Goal: Information Seeking & Learning: Learn about a topic

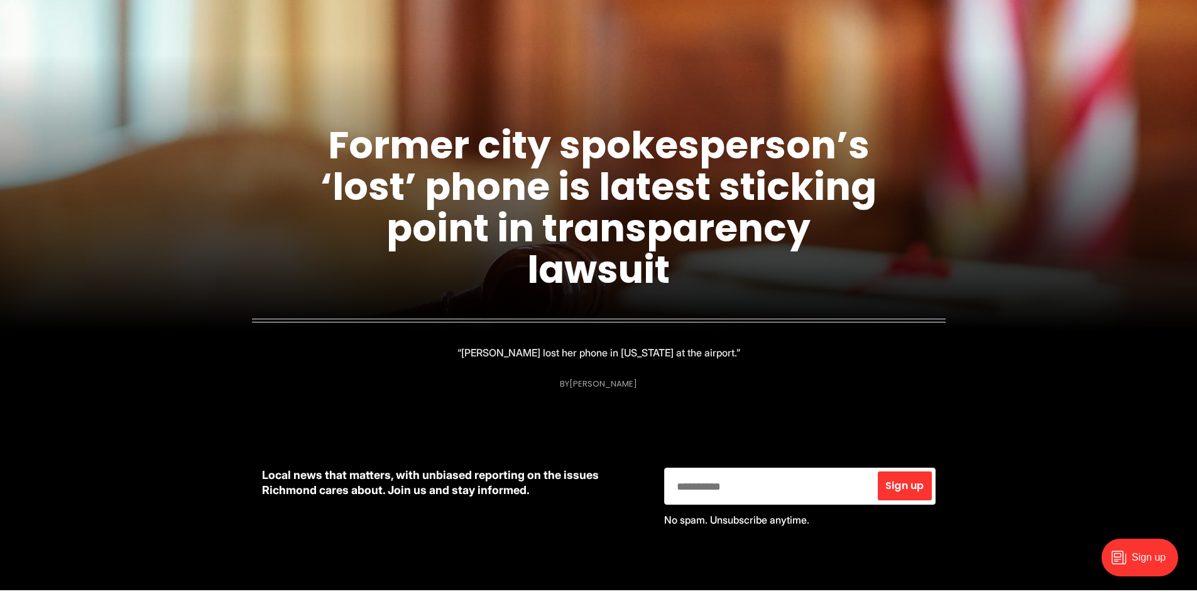
scroll to position [440, 0]
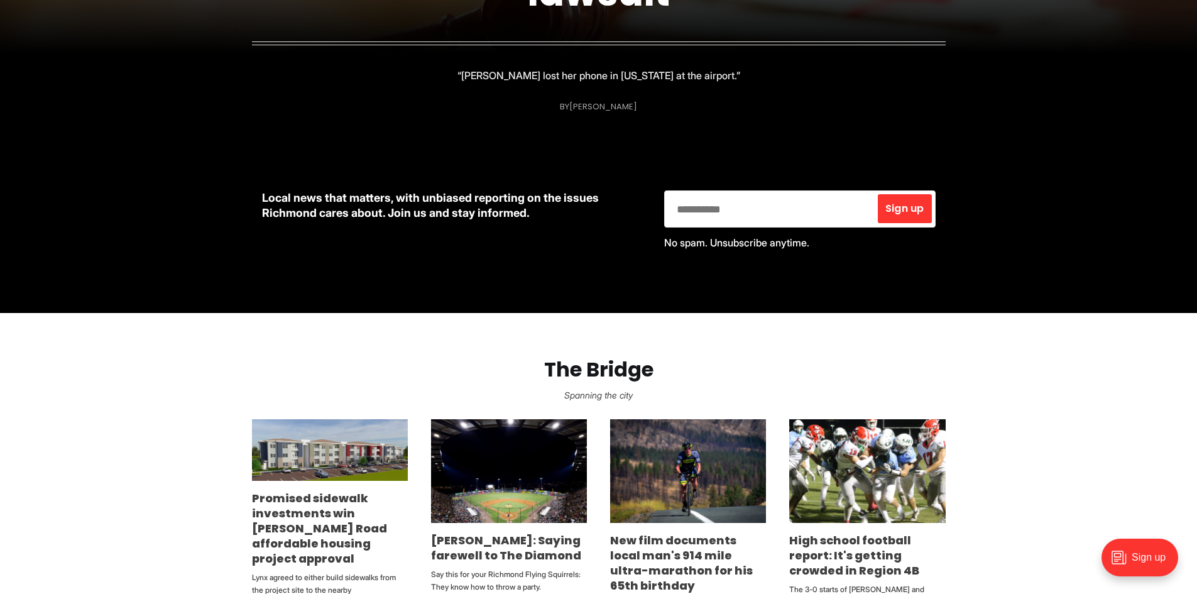
click at [34, 442] on section "The Bridge Spanning the city Promised sidewalk investments win Snead Road affor…" at bounding box center [598, 497] width 1197 height 368
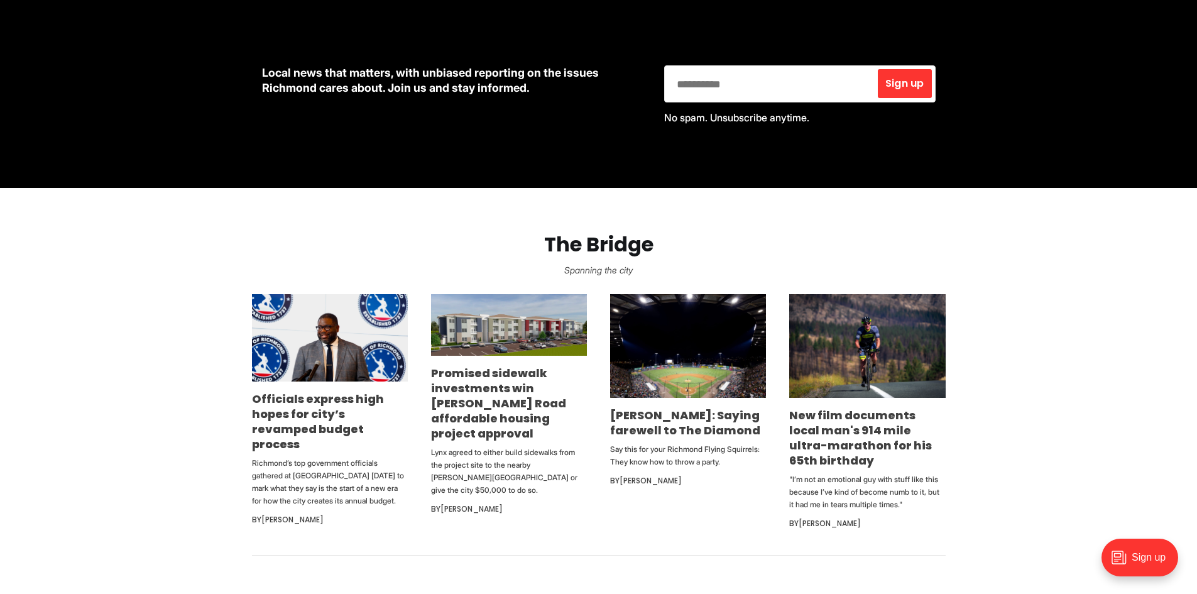
scroll to position [566, 0]
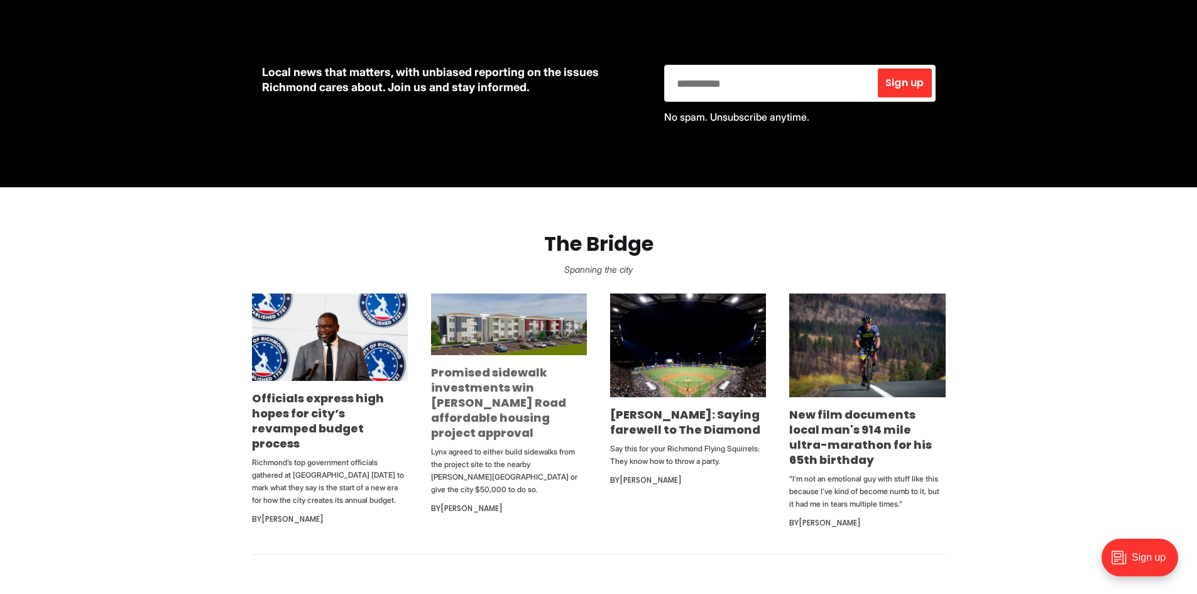
click at [506, 383] on link "Promised sidewalk investments win [PERSON_NAME] Road affordable housing project…" at bounding box center [498, 402] width 135 height 76
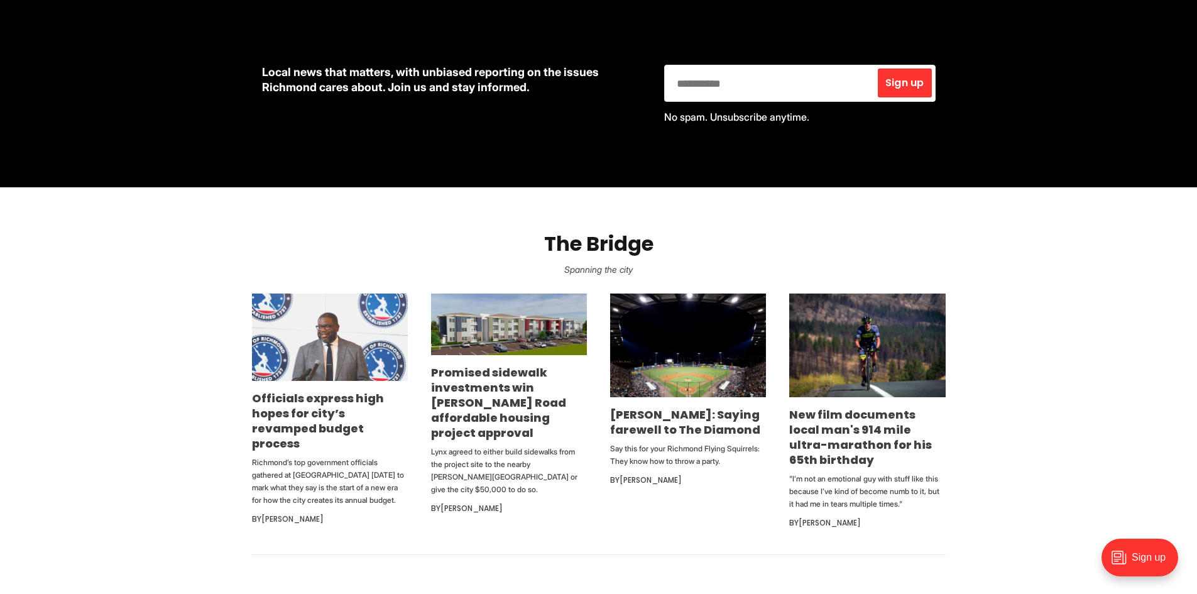
click at [329, 365] on img at bounding box center [330, 337] width 156 height 88
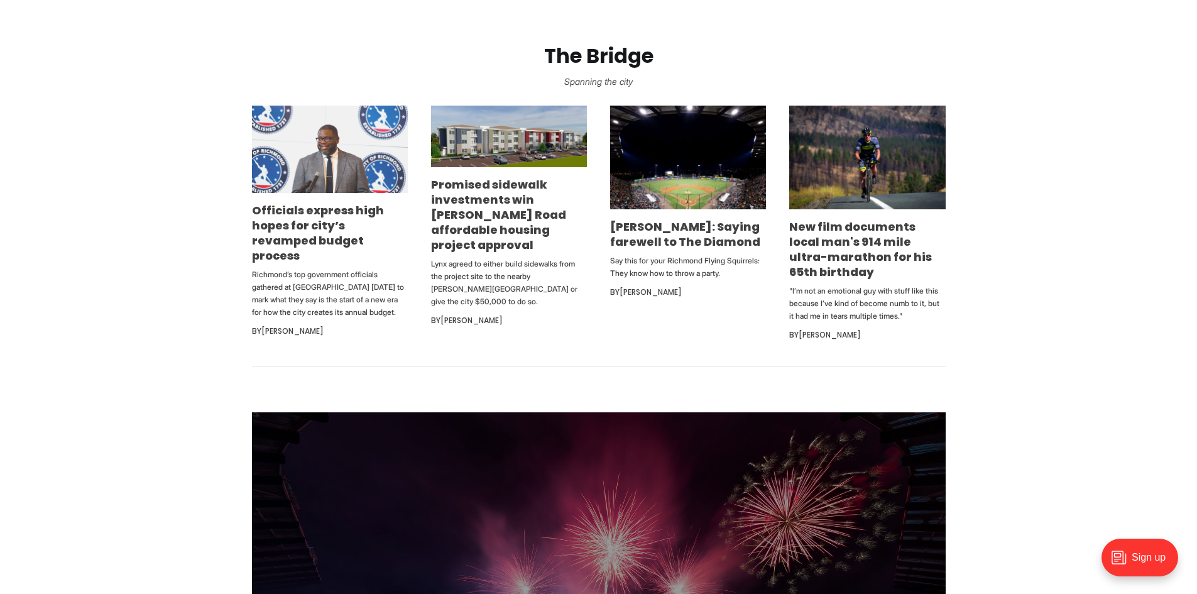
scroll to position [754, 0]
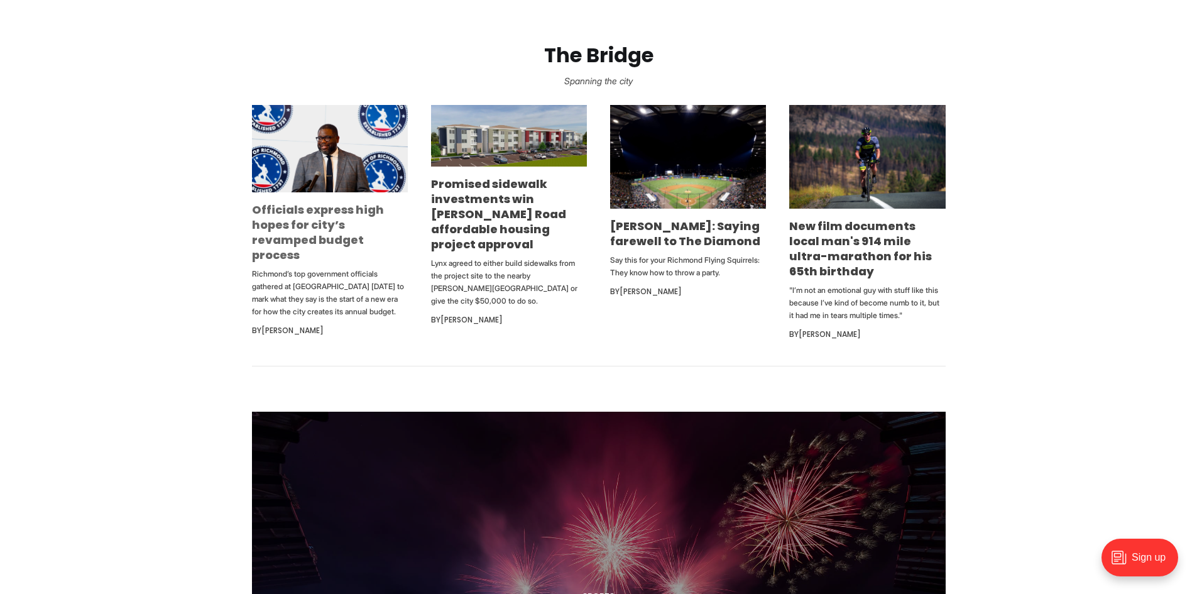
click at [280, 235] on link "Officials express high hopes for city’s revamped budget process" at bounding box center [318, 232] width 132 height 61
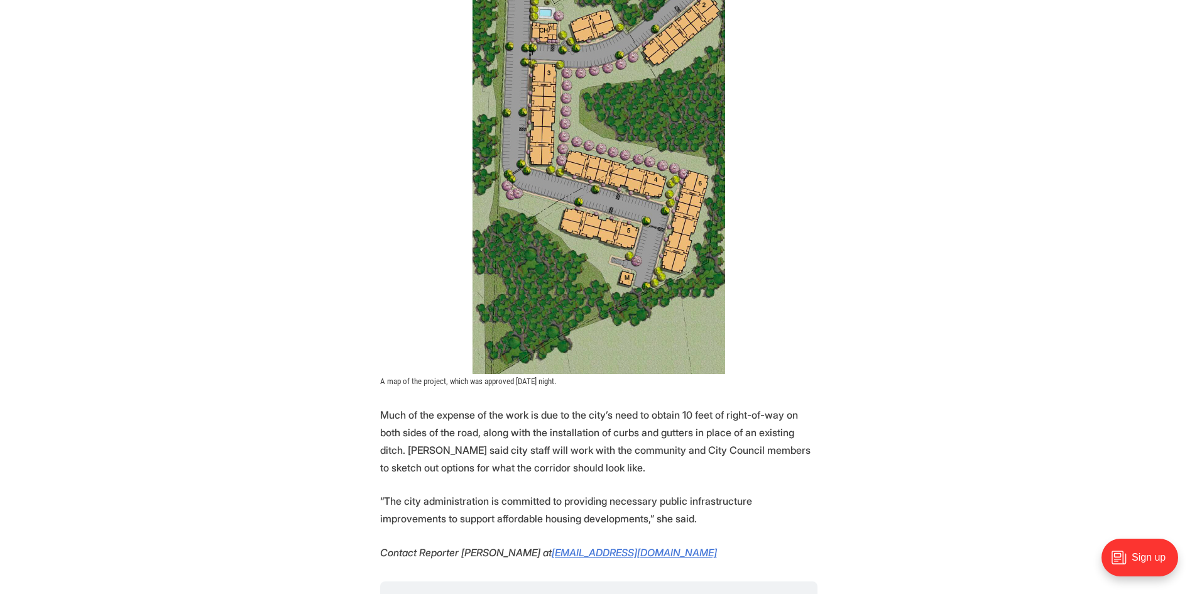
scroll to position [2639, 0]
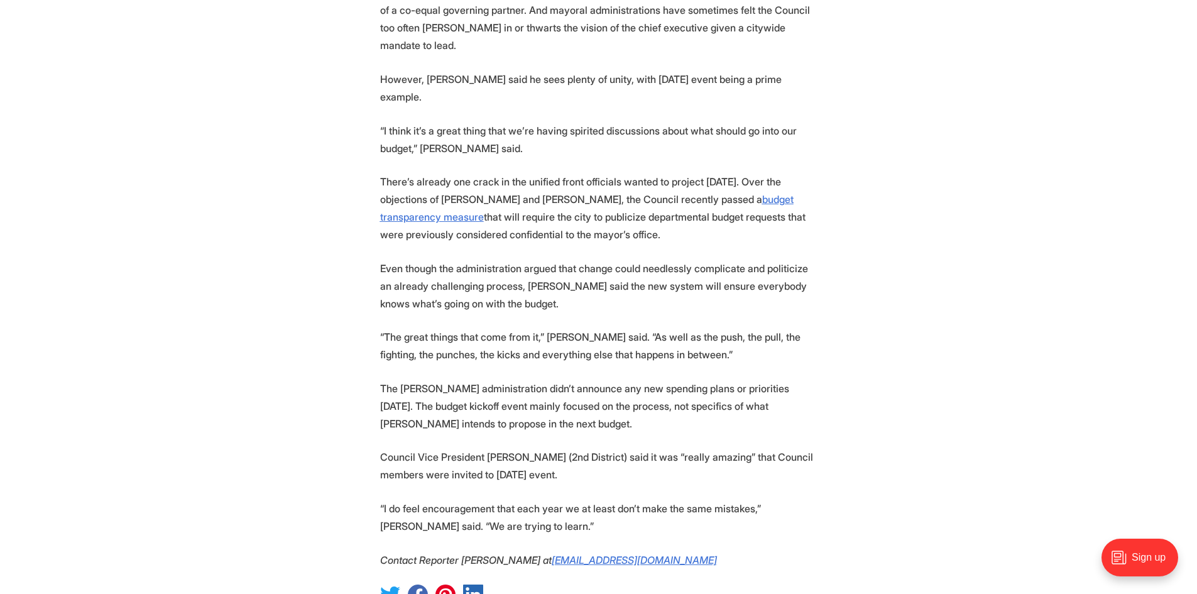
scroll to position [1508, 0]
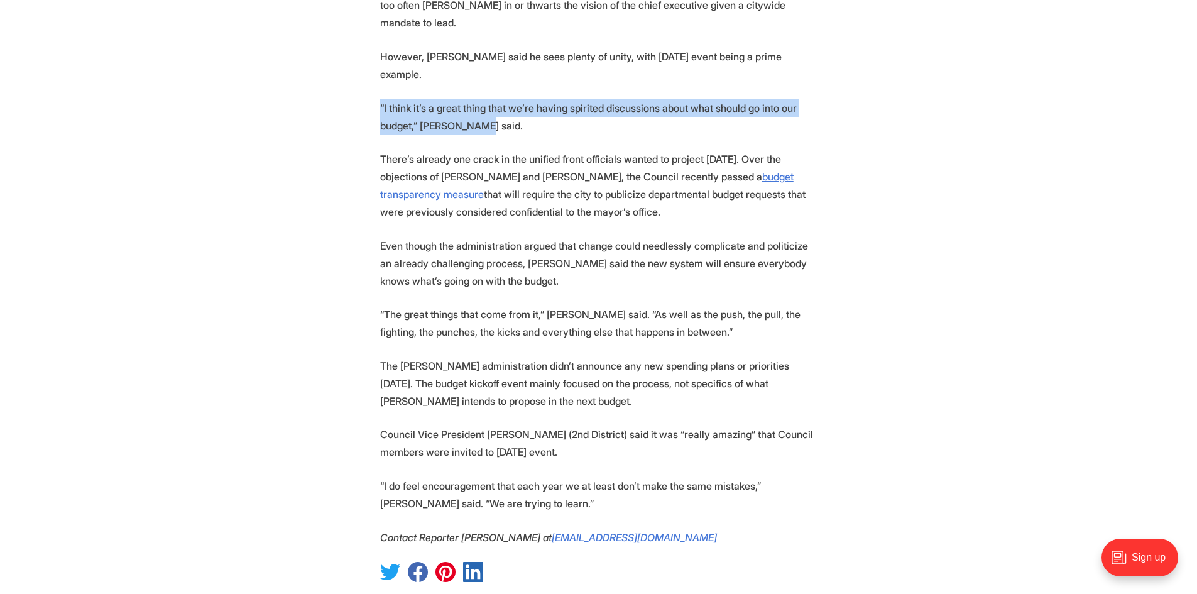
drag, startPoint x: 504, startPoint y: 88, endPoint x: 368, endPoint y: 77, distance: 136.8
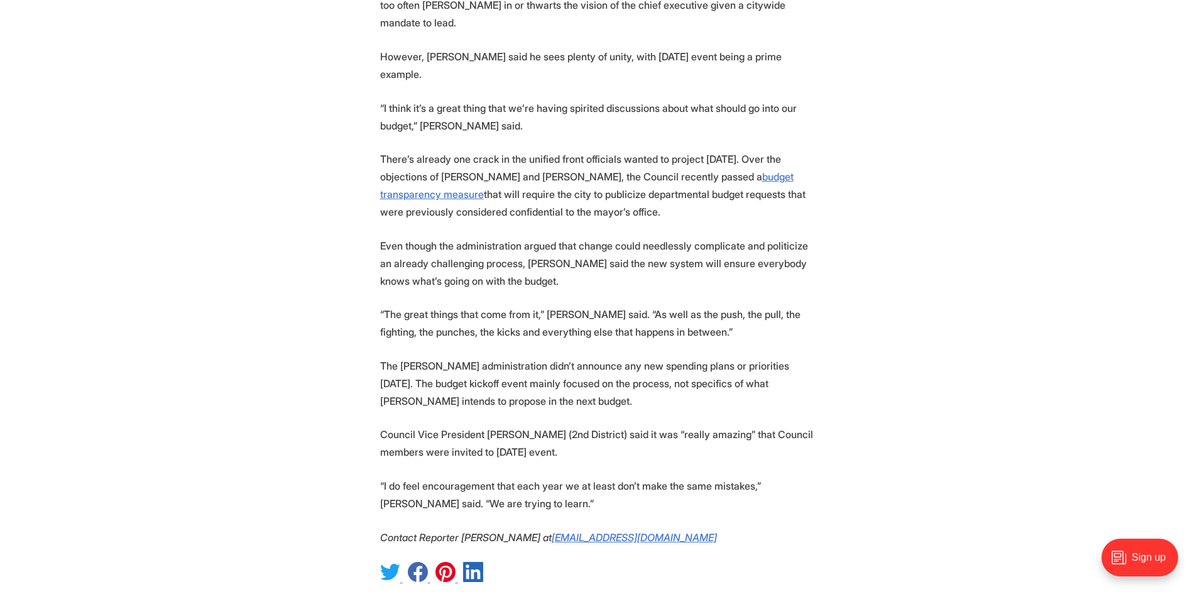
drag, startPoint x: 364, startPoint y: 126, endPoint x: 552, endPoint y: 173, distance: 193.5
click at [553, 181] on p "There’s already one crack in the unified front officials wanted to project Thur…" at bounding box center [598, 185] width 437 height 70
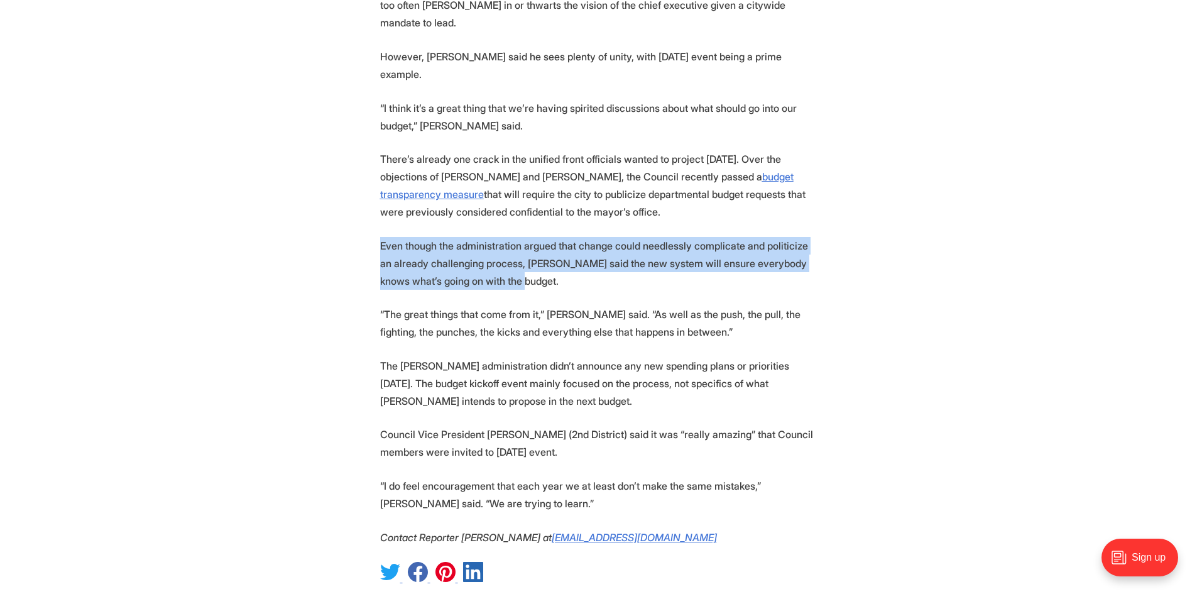
drag, startPoint x: 380, startPoint y: 215, endPoint x: 511, endPoint y: 243, distance: 134.3
click at [511, 243] on p "Even though the administration argued that change could needlessly complicate a…" at bounding box center [598, 263] width 437 height 53
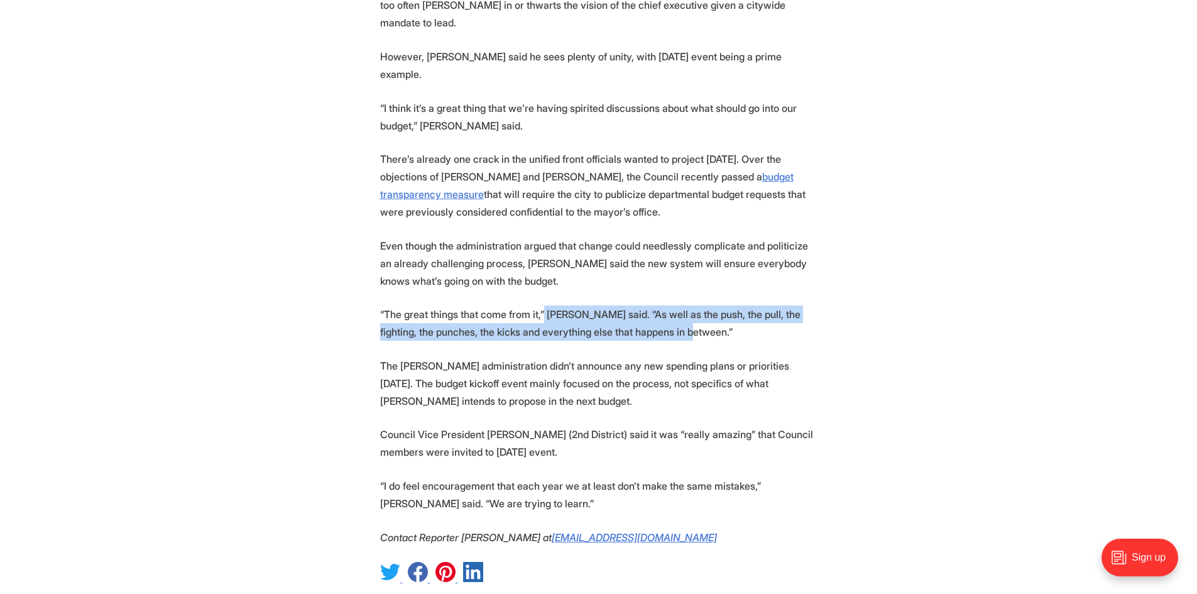
drag, startPoint x: 540, startPoint y: 265, endPoint x: 668, endPoint y: 300, distance: 132.3
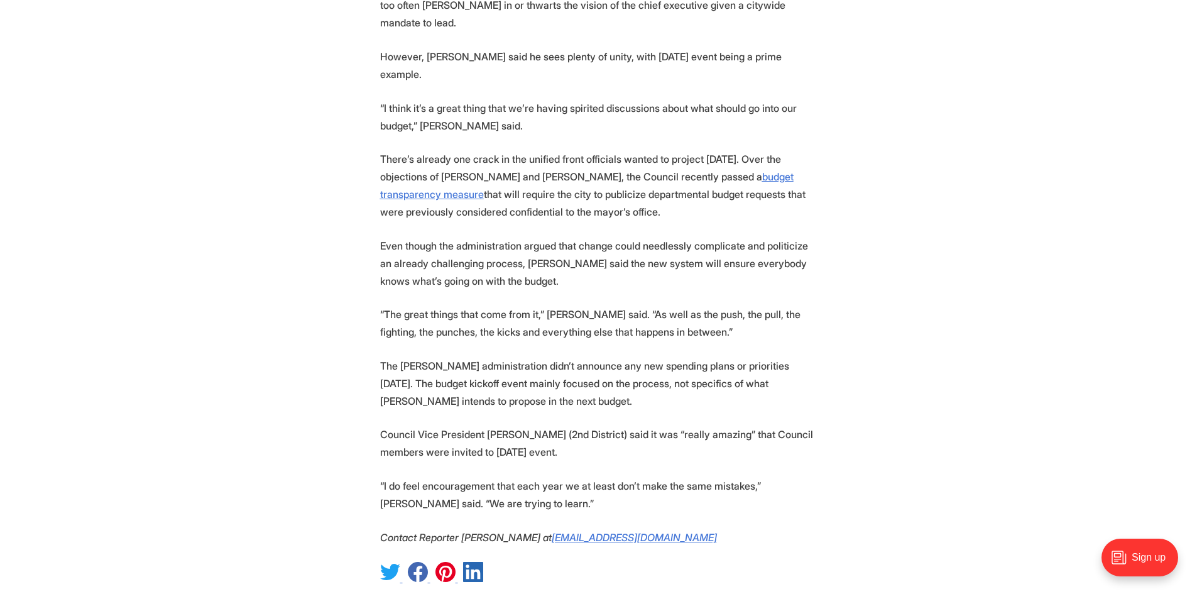
click at [689, 305] on p "“The great things that come from it,” [PERSON_NAME] said. “As well as the push,…" at bounding box center [598, 322] width 437 height 35
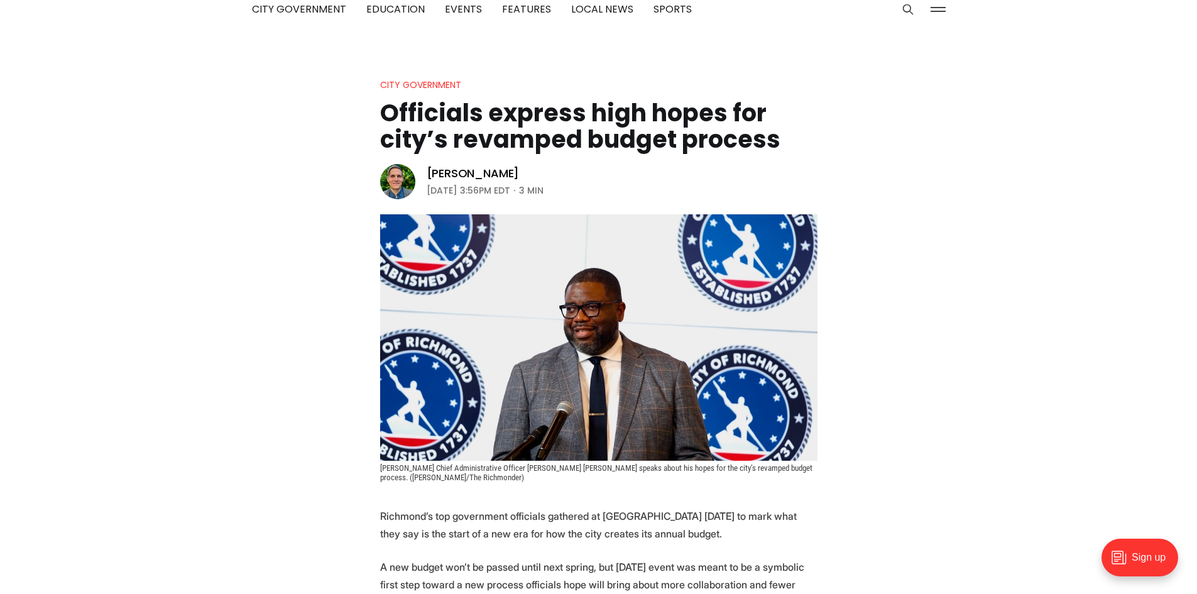
scroll to position [0, 0]
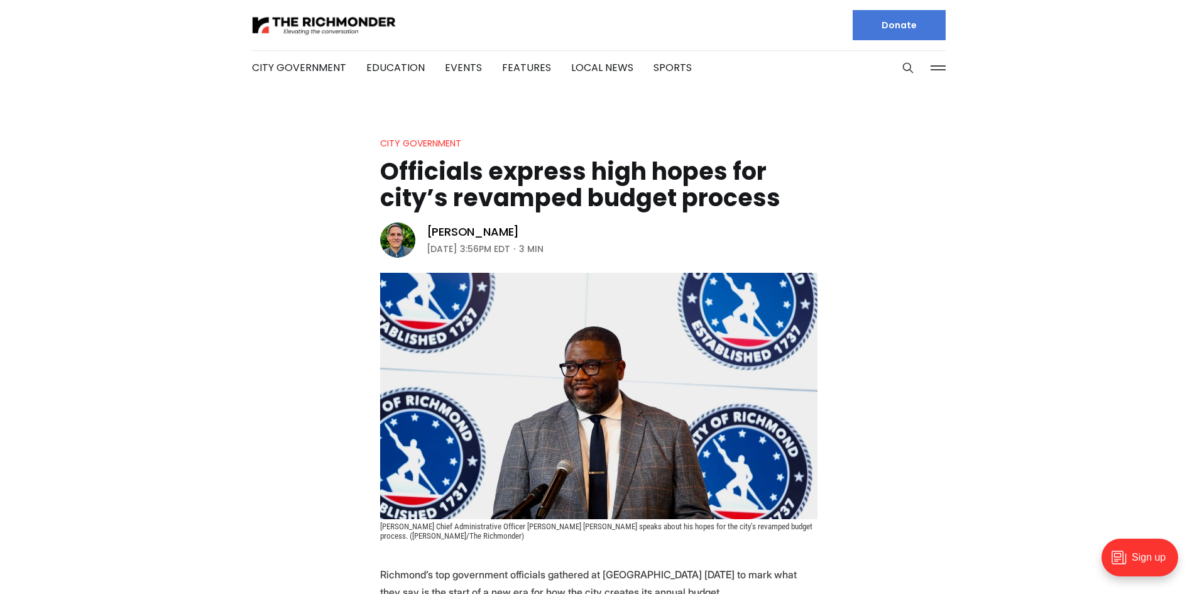
scroll to position [189, 0]
